Goal: Check status: Check status

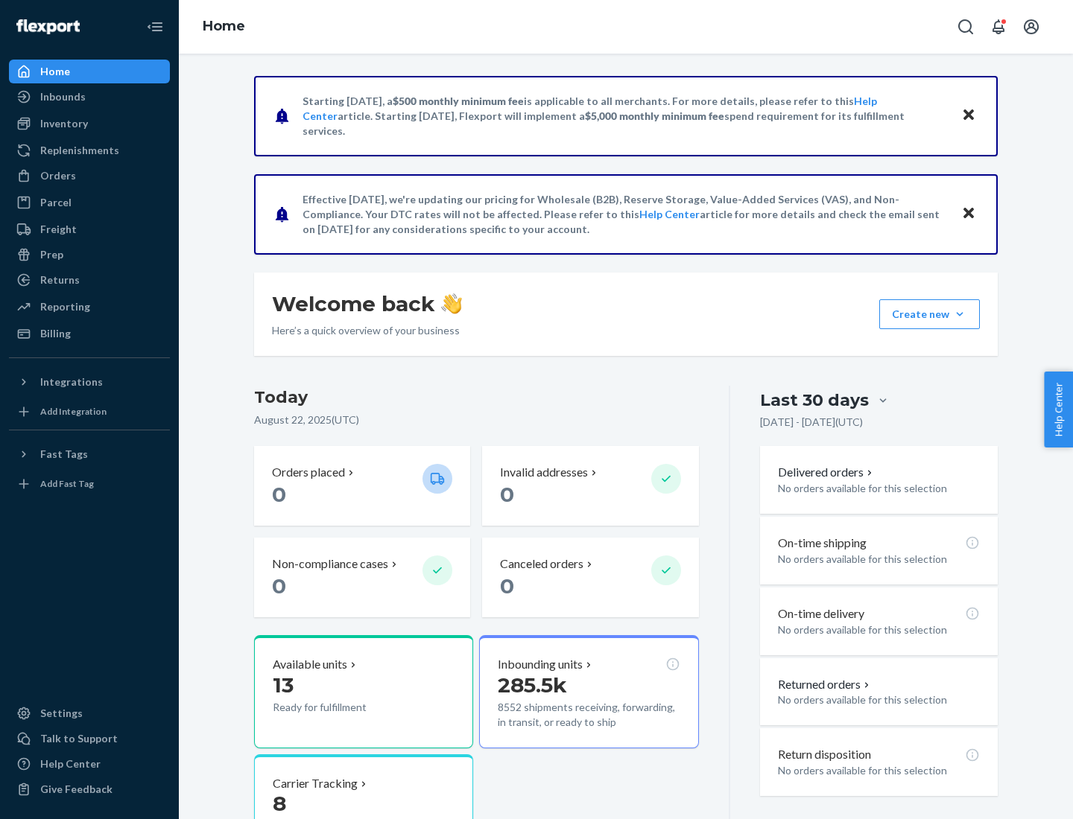
click at [959, 314] on button "Create new Create new inbound Create new order Create new product" at bounding box center [929, 314] width 101 height 30
click at [62, 97] on div "Inbounds" at bounding box center [62, 96] width 45 height 15
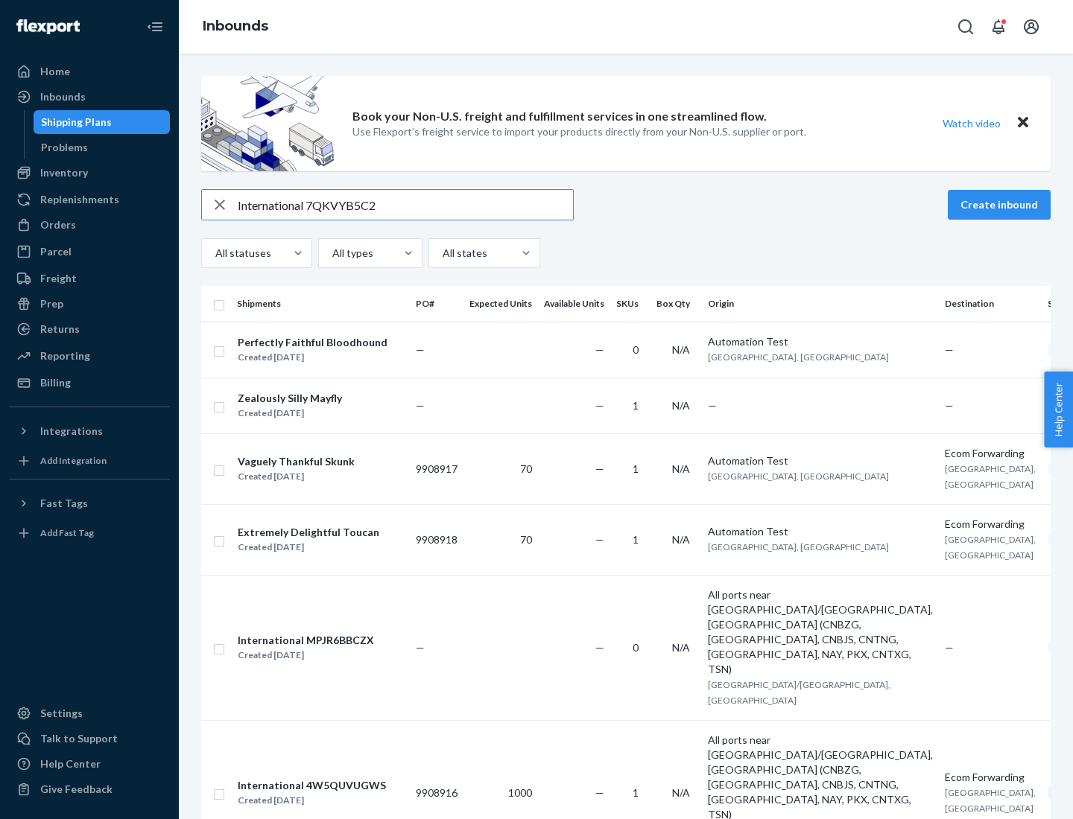
type input "International 7QKVYB5C29"
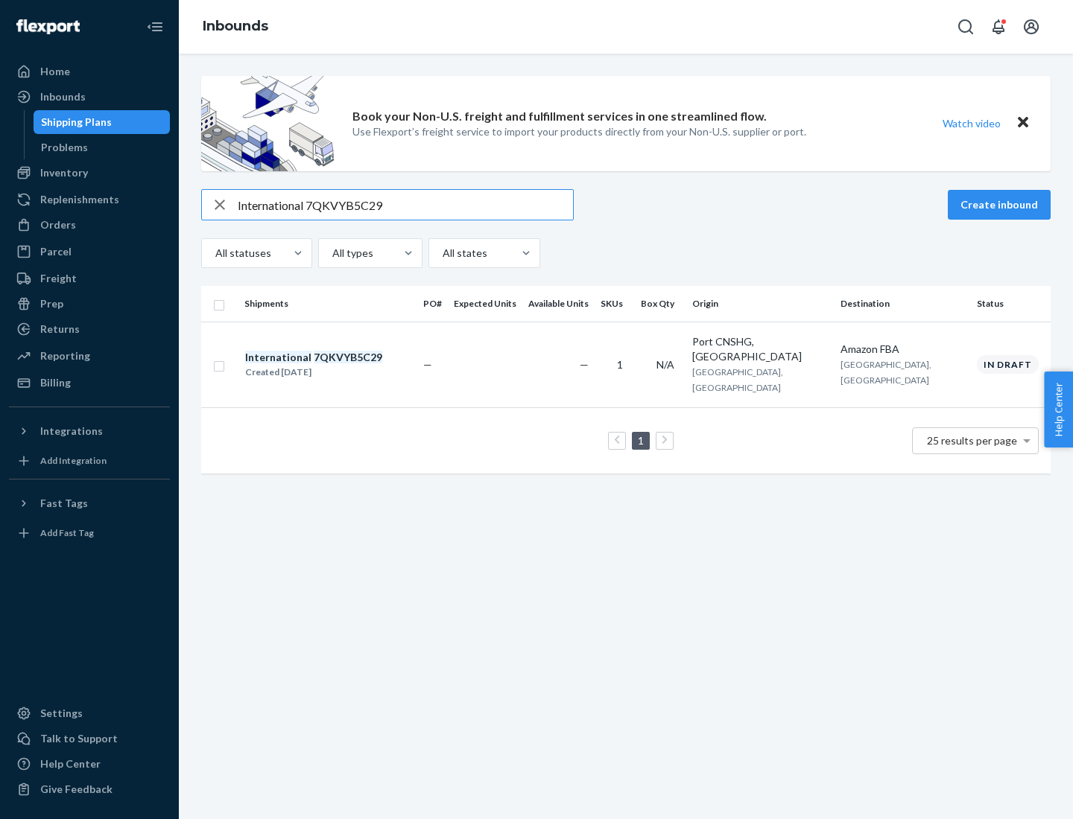
click at [339, 365] on div "Created [DATE]" at bounding box center [313, 372] width 137 height 15
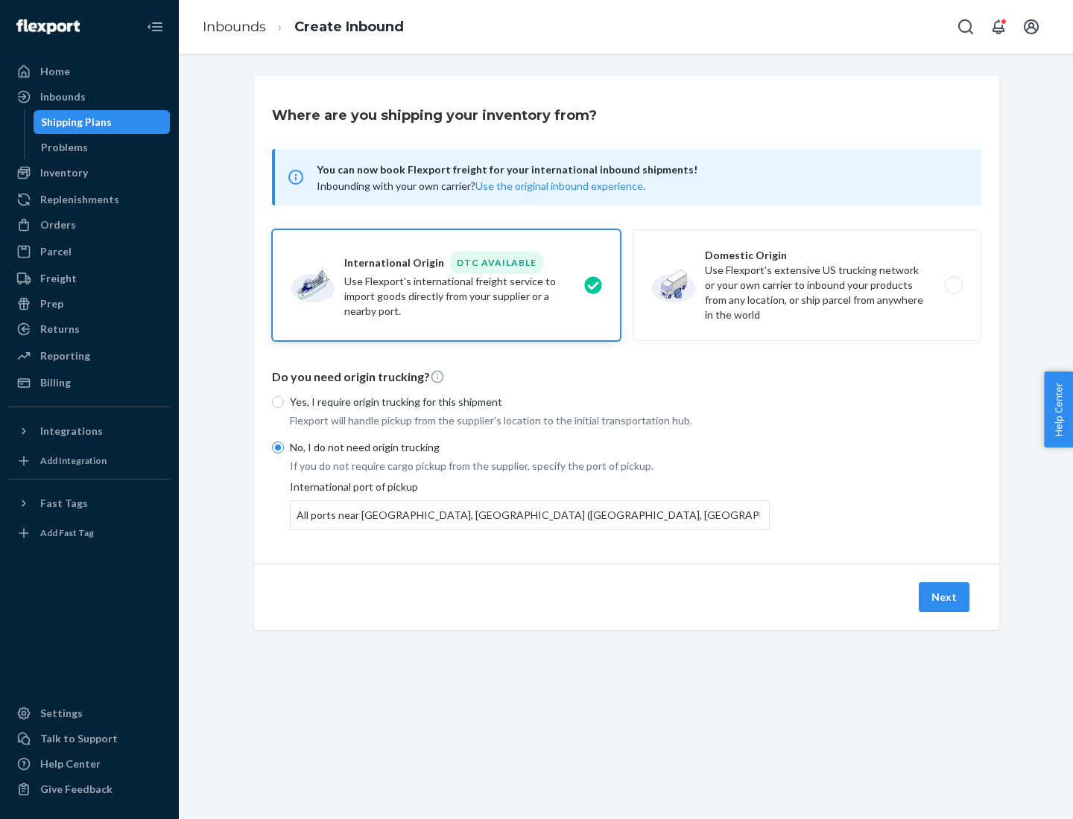
click at [945, 597] on button "Next" at bounding box center [943, 598] width 51 height 30
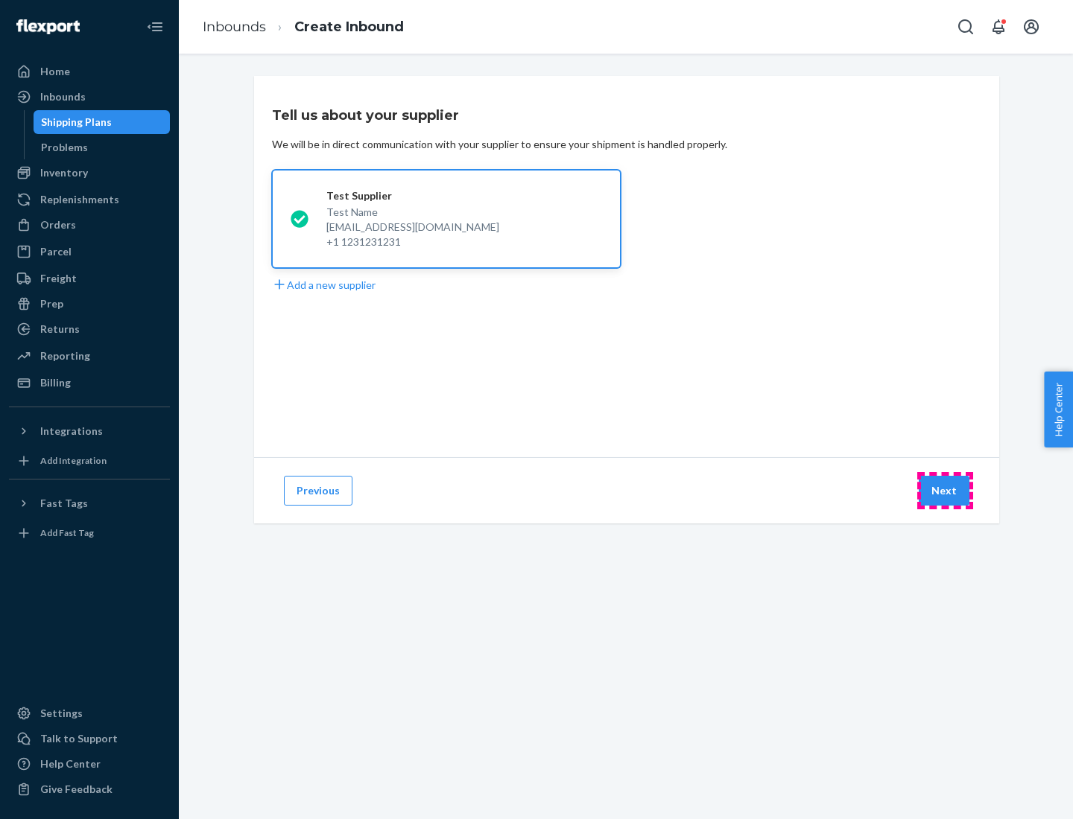
click at [945, 491] on button "Next" at bounding box center [943, 491] width 51 height 30
